Goal: Information Seeking & Learning: Compare options

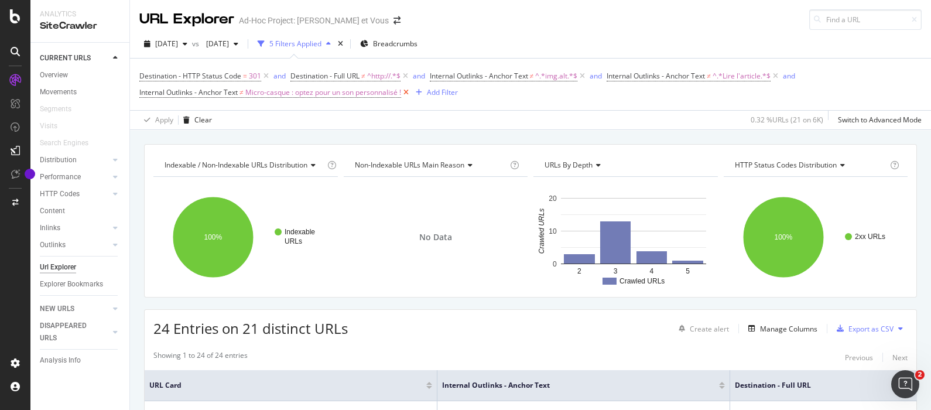
click at [411, 92] on icon at bounding box center [406, 93] width 10 height 12
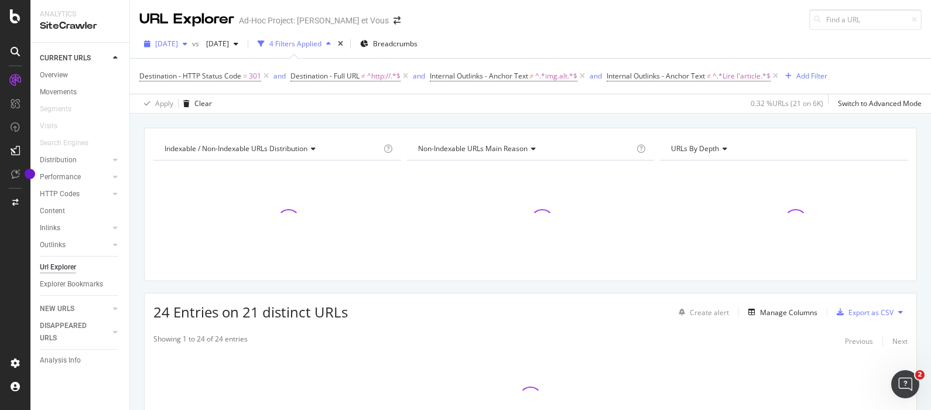
click at [178, 43] on span "[DATE]" at bounding box center [166, 44] width 23 height 10
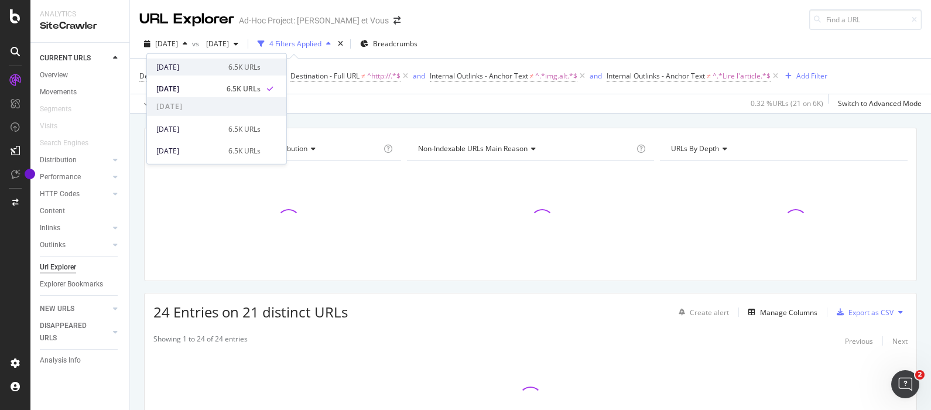
click at [200, 59] on div "[DATE] 6.5K URLs" at bounding box center [216, 67] width 139 height 17
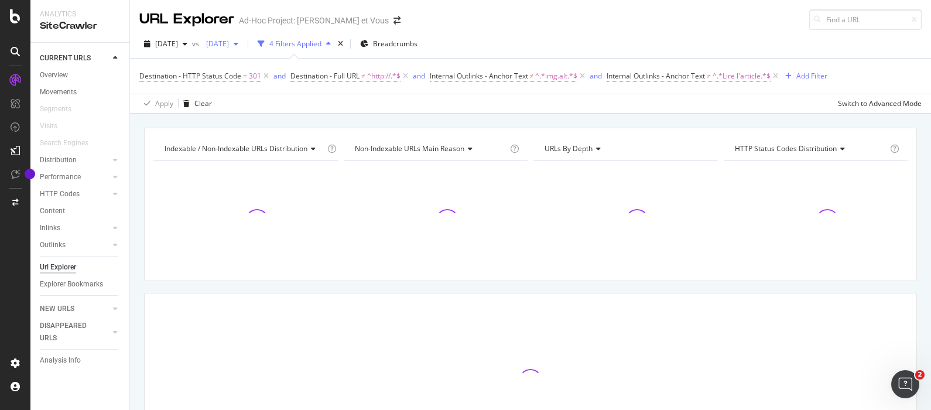
click at [229, 39] on span "[DATE]" at bounding box center [215, 44] width 28 height 10
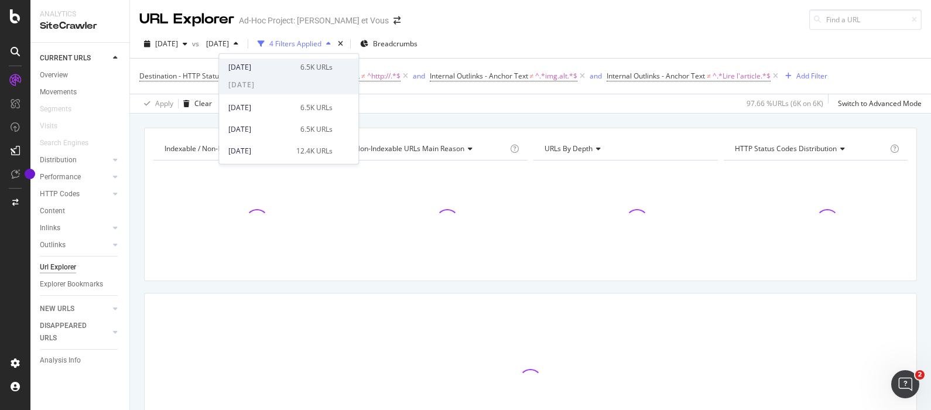
click at [261, 67] on div "[DATE]" at bounding box center [260, 66] width 65 height 11
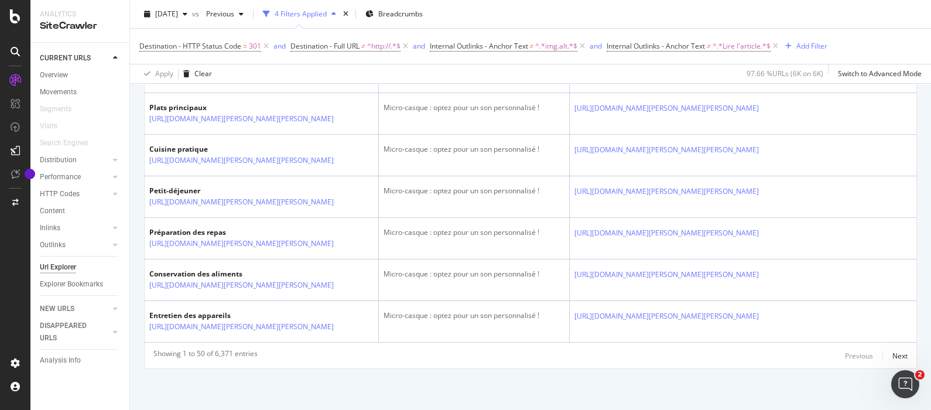
scroll to position [2639, 0]
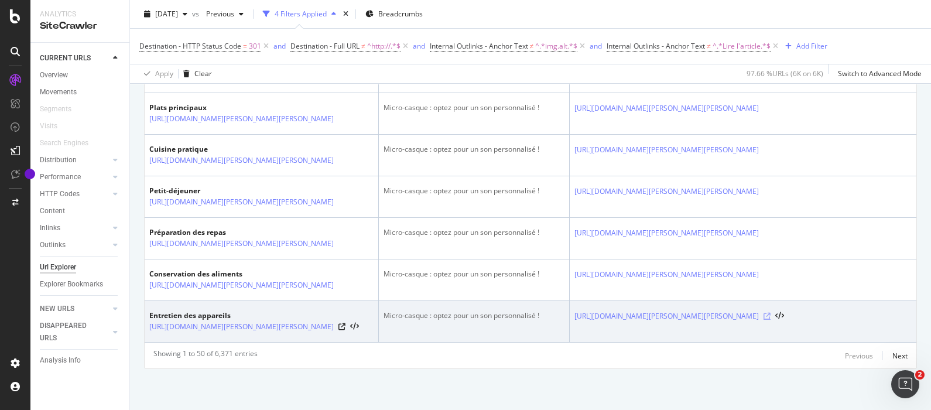
click at [771, 313] on icon at bounding box center [767, 316] width 7 height 7
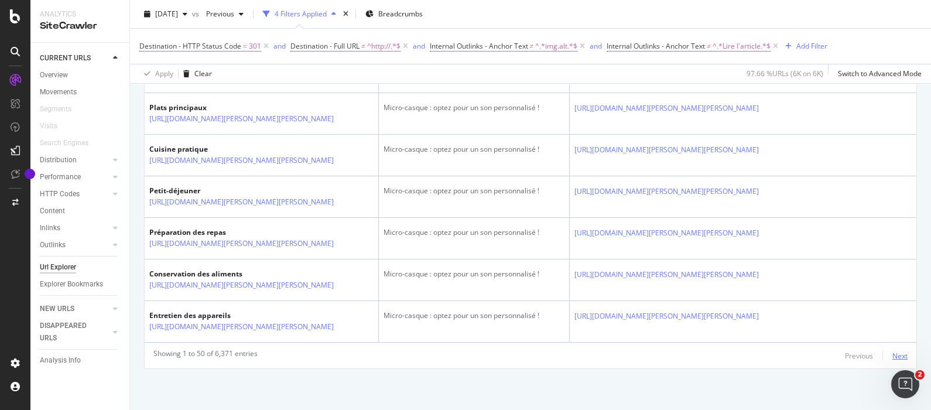
click at [893, 354] on div "Next" at bounding box center [900, 356] width 15 height 10
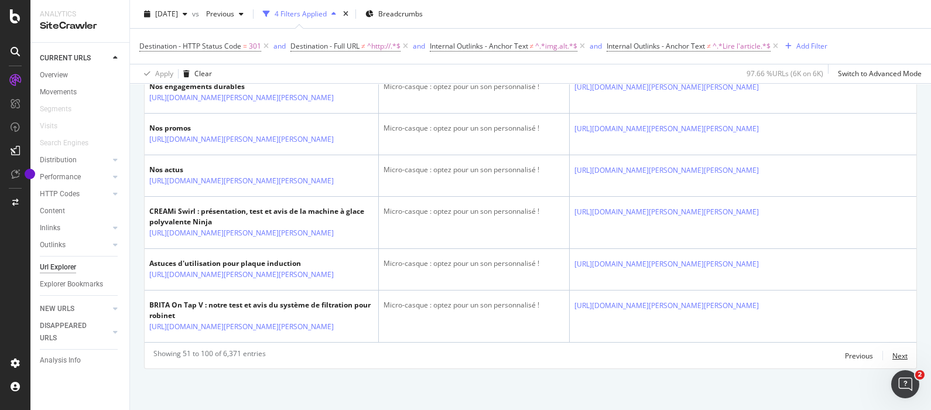
scroll to position [2273, 0]
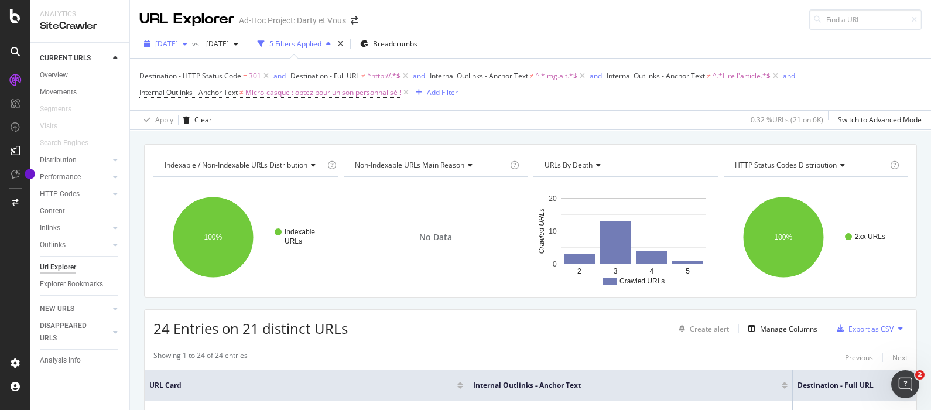
click at [179, 38] on div "[DATE]" at bounding box center [165, 44] width 53 height 18
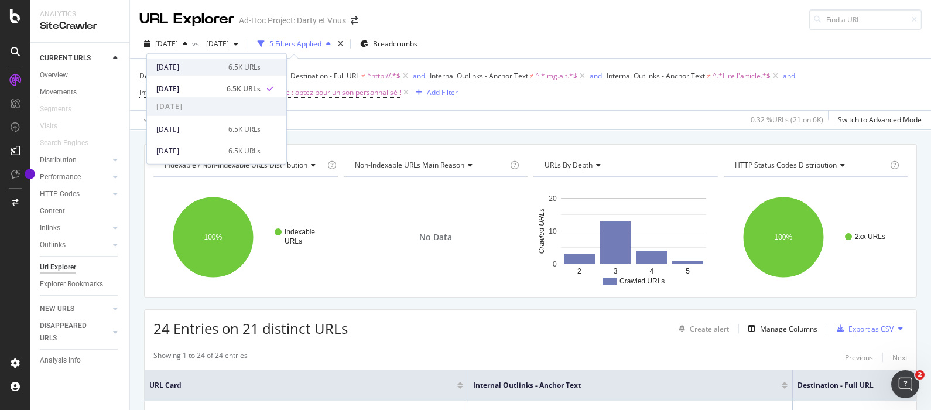
click at [182, 67] on div "[DATE]" at bounding box center [188, 66] width 65 height 11
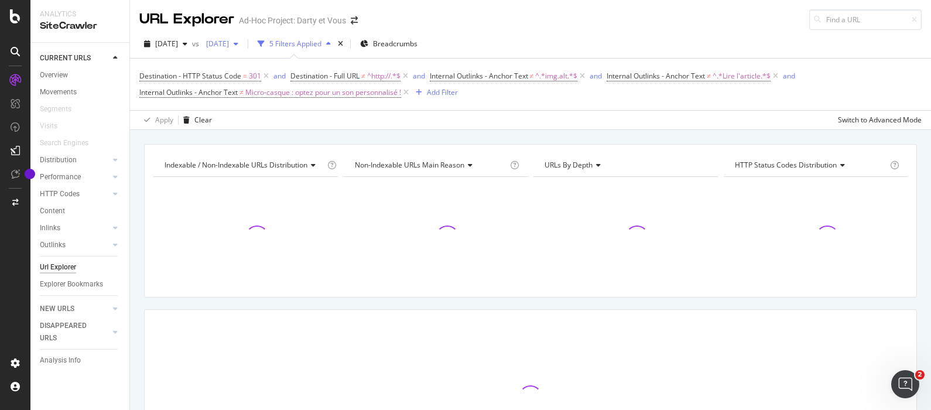
click at [243, 49] on div "[DATE]" at bounding box center [222, 44] width 42 height 18
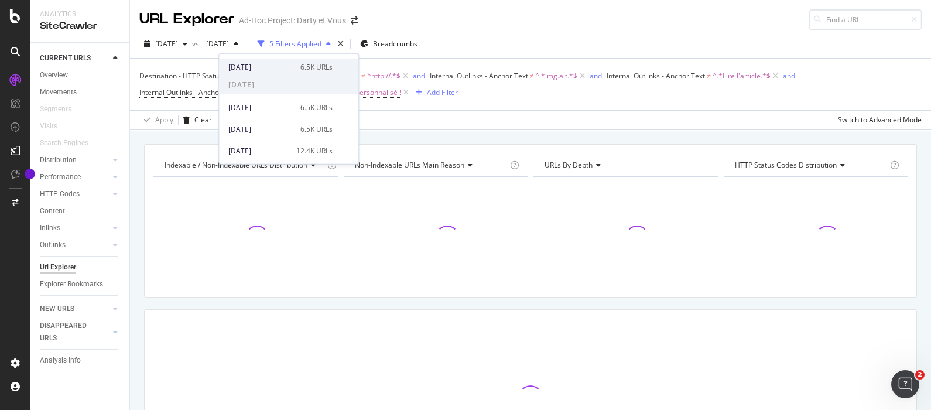
click at [268, 71] on div "[DATE]" at bounding box center [260, 66] width 65 height 11
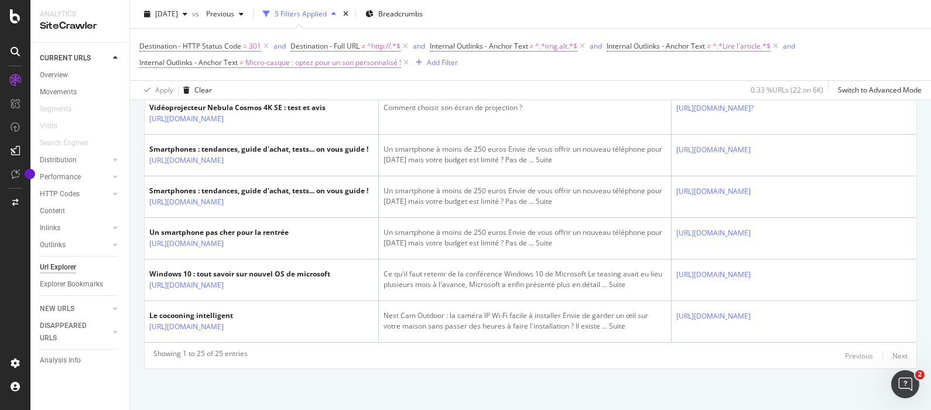
scroll to position [1695, 0]
